Goal: Check status

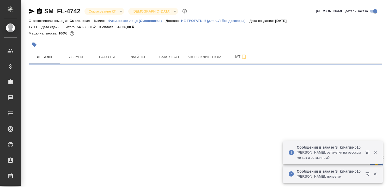
select select "RU"
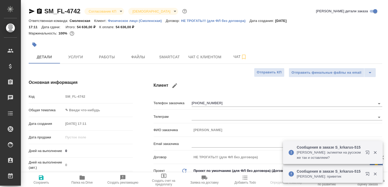
type textarea "x"
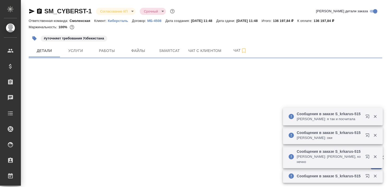
select select "RU"
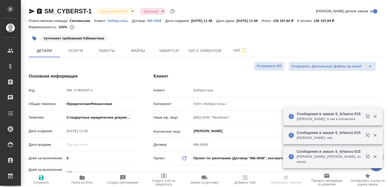
type textarea "x"
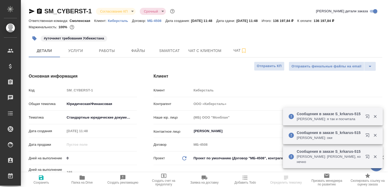
type textarea "x"
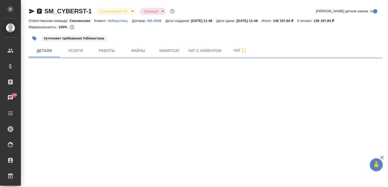
select select "RU"
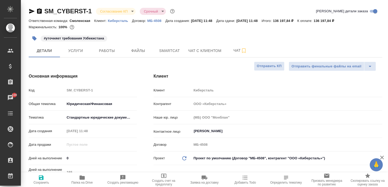
type textarea "x"
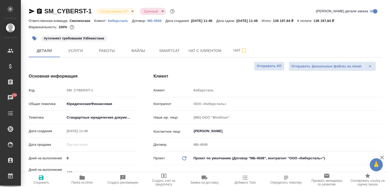
type textarea "x"
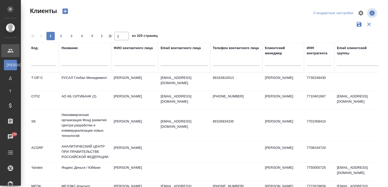
select select "RU"
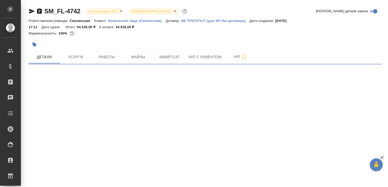
select select "RU"
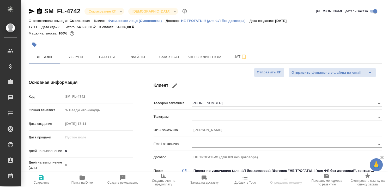
type textarea "x"
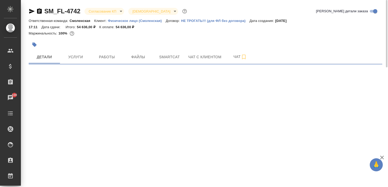
select select "RU"
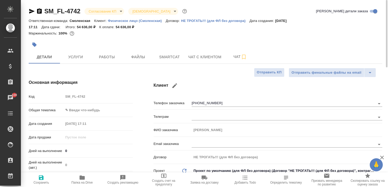
type textarea "x"
click at [383, 156] on icon "button" at bounding box center [382, 157] width 6 height 6
click at [191, 58] on span "Чат с клиентом" at bounding box center [204, 57] width 33 height 7
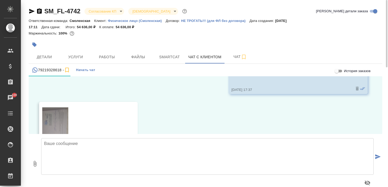
scroll to position [694, 0]
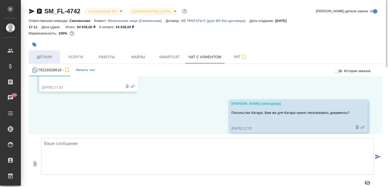
click at [47, 57] on span "Детали" at bounding box center [44, 57] width 25 height 7
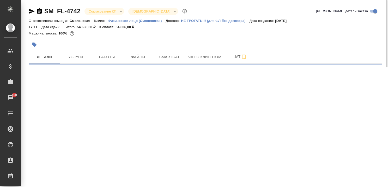
select select "RU"
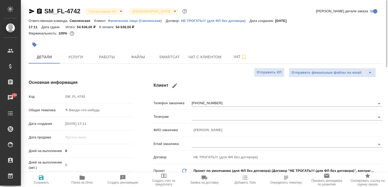
type textarea "x"
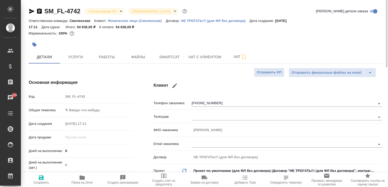
type textarea "x"
